Goal: Navigation & Orientation: Find specific page/section

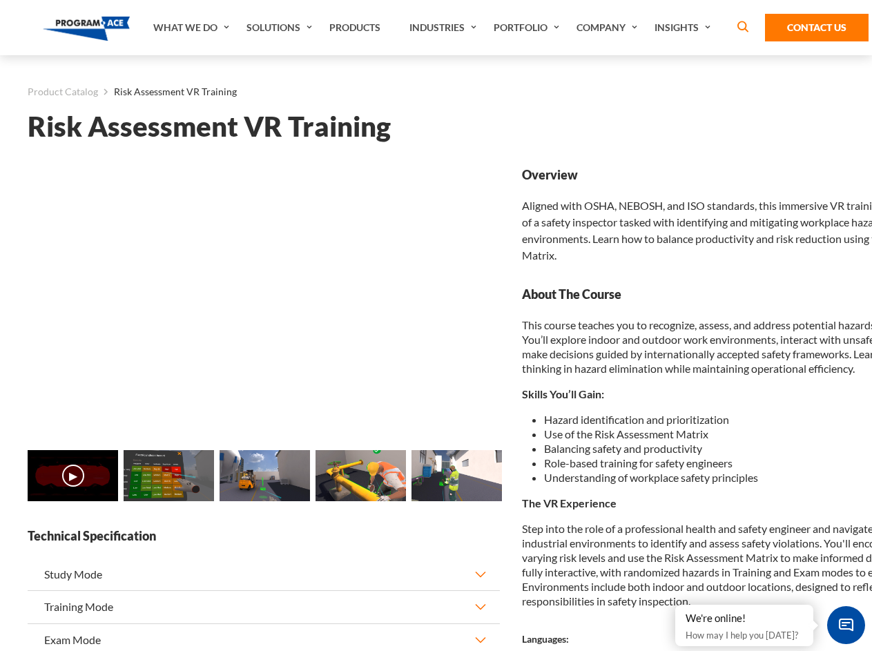
click at [281, 28] on link "Solutions" at bounding box center [281, 27] width 83 height 55
click at [0, 0] on div "AI & Computer Vision Solutions Computer Vision Quality Control AI tools for fas…" at bounding box center [0, 0] width 0 height 0
click at [0, 0] on div "AI & Computer Vision Solutions Virtual Training Solutions Virtual Tour Solution…" at bounding box center [0, 0] width 0 height 0
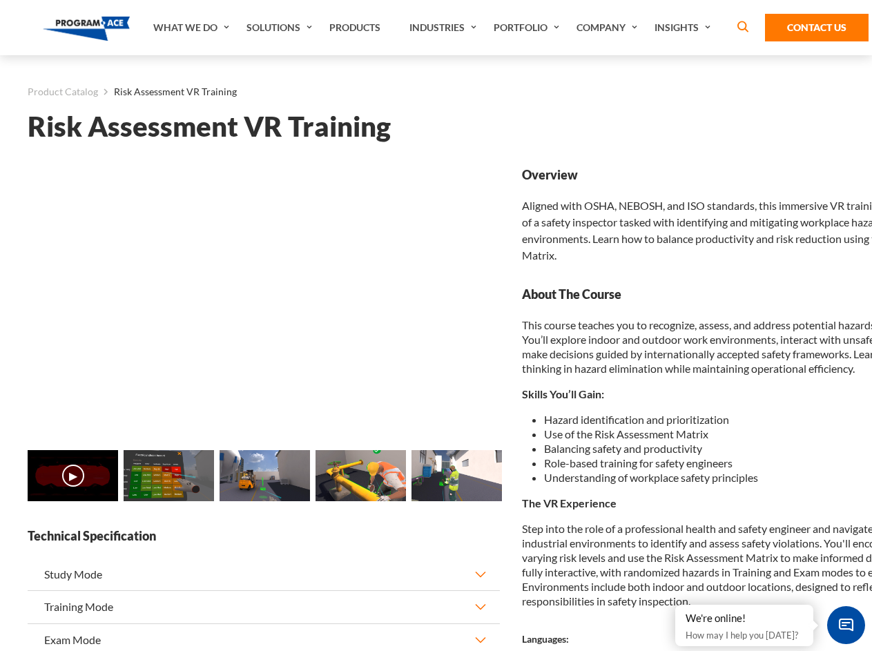
click at [0, 0] on div "AI & Computer Vision Solutions Virtual Training Solutions Virtual Tour Solution…" at bounding box center [0, 0] width 0 height 0
click at [0, 0] on div "AI & Computer Vision Solutions Computer Vision Quality Control AI tools for fas…" at bounding box center [0, 0] width 0 height 0
